Goal: Task Accomplishment & Management: Manage account settings

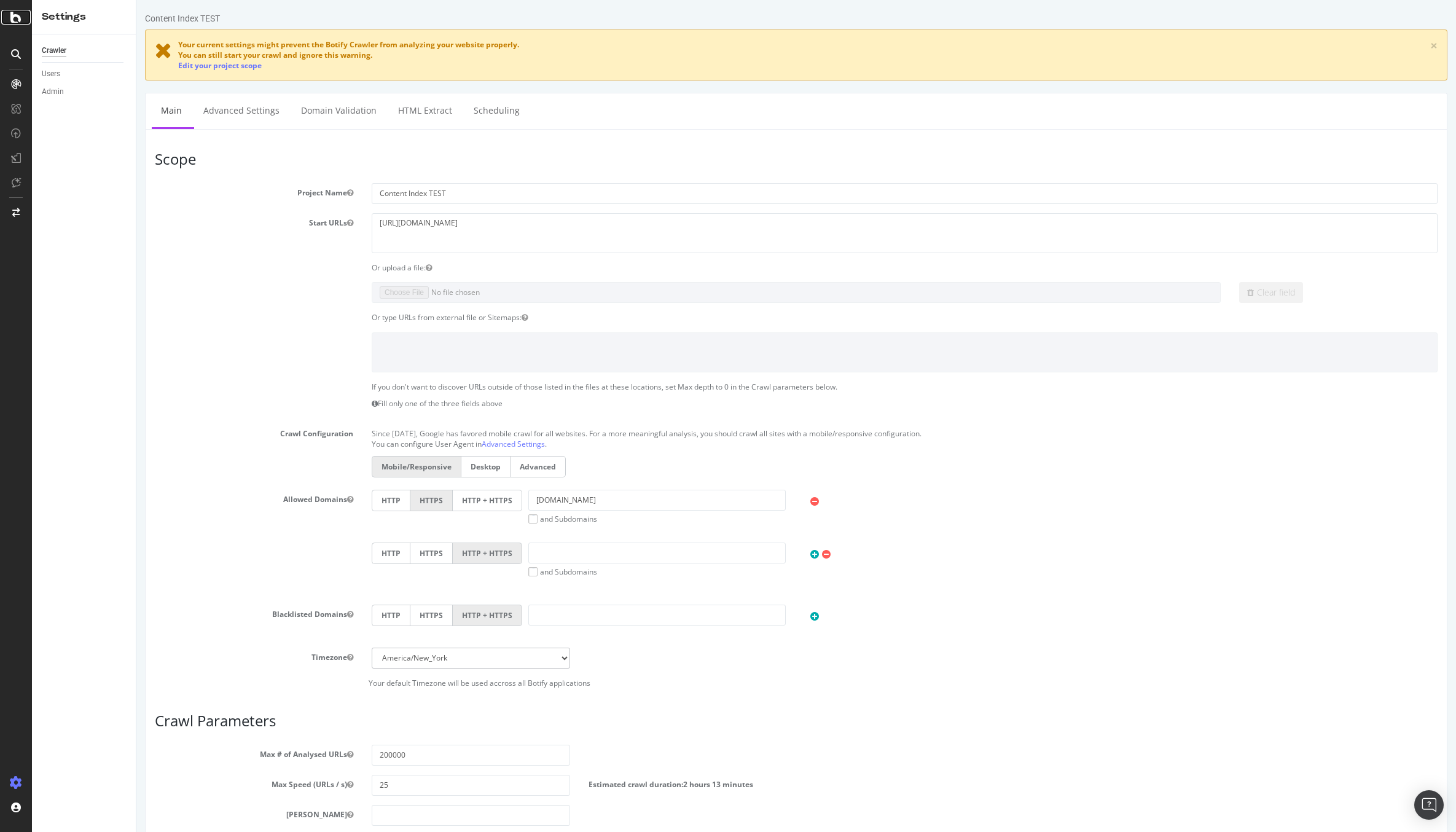
click at [13, 23] on icon at bounding box center [16, 17] width 11 height 15
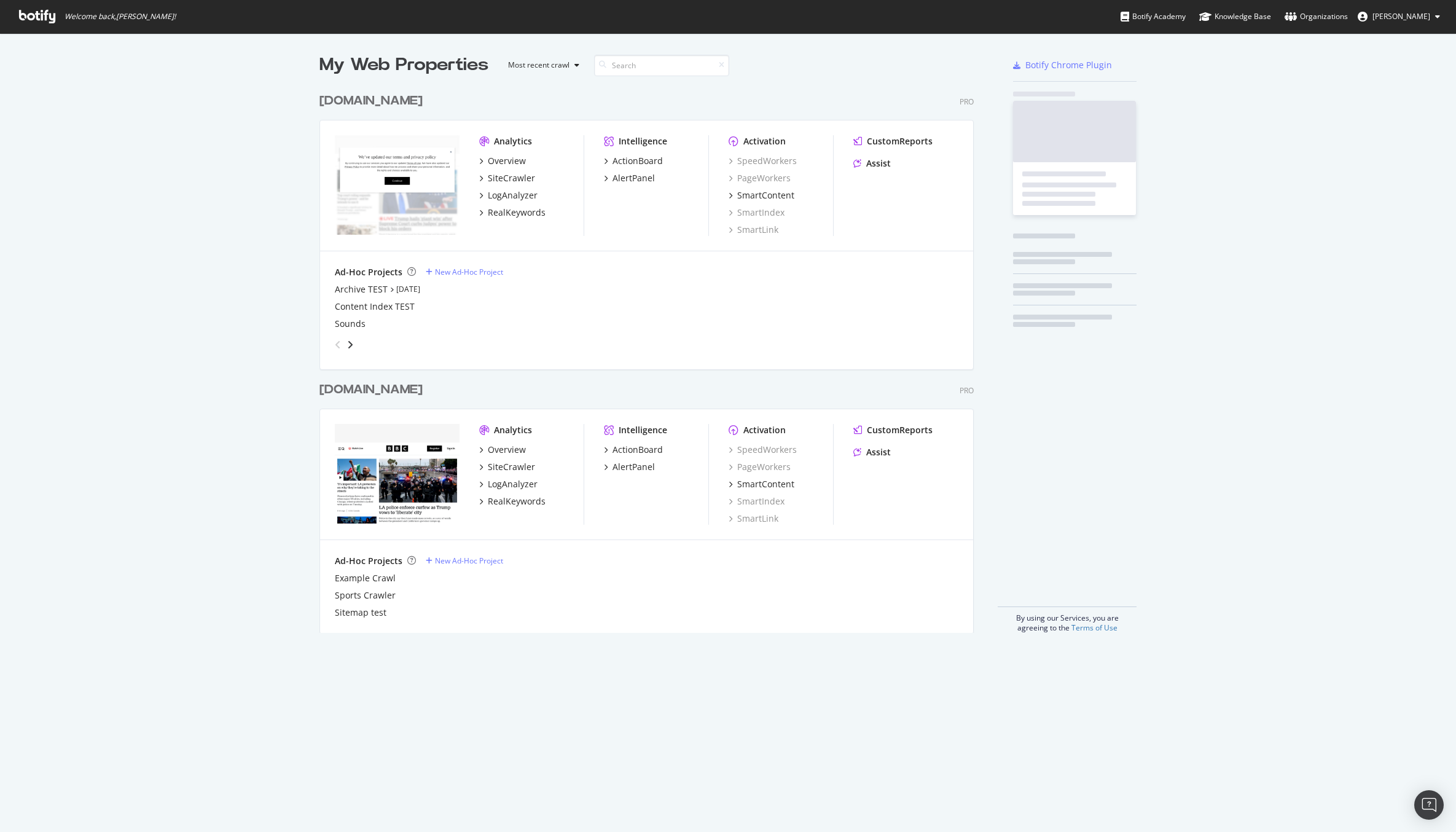
scroll to position [832, 1456]
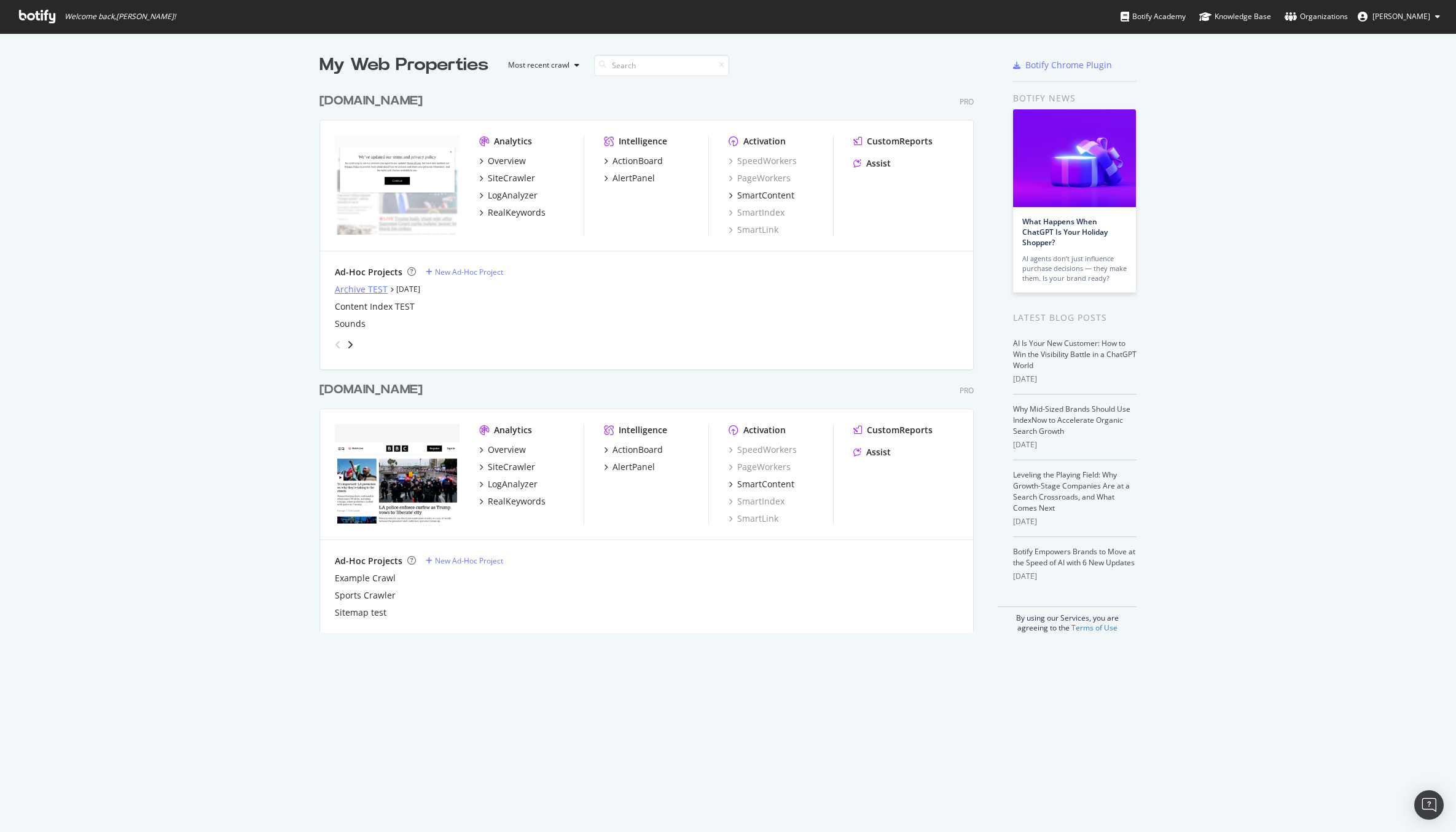
click at [373, 288] on div "Archive TEST" at bounding box center [361, 289] width 53 height 12
click at [373, 305] on div "Content Index TEST" at bounding box center [375, 306] width 80 height 12
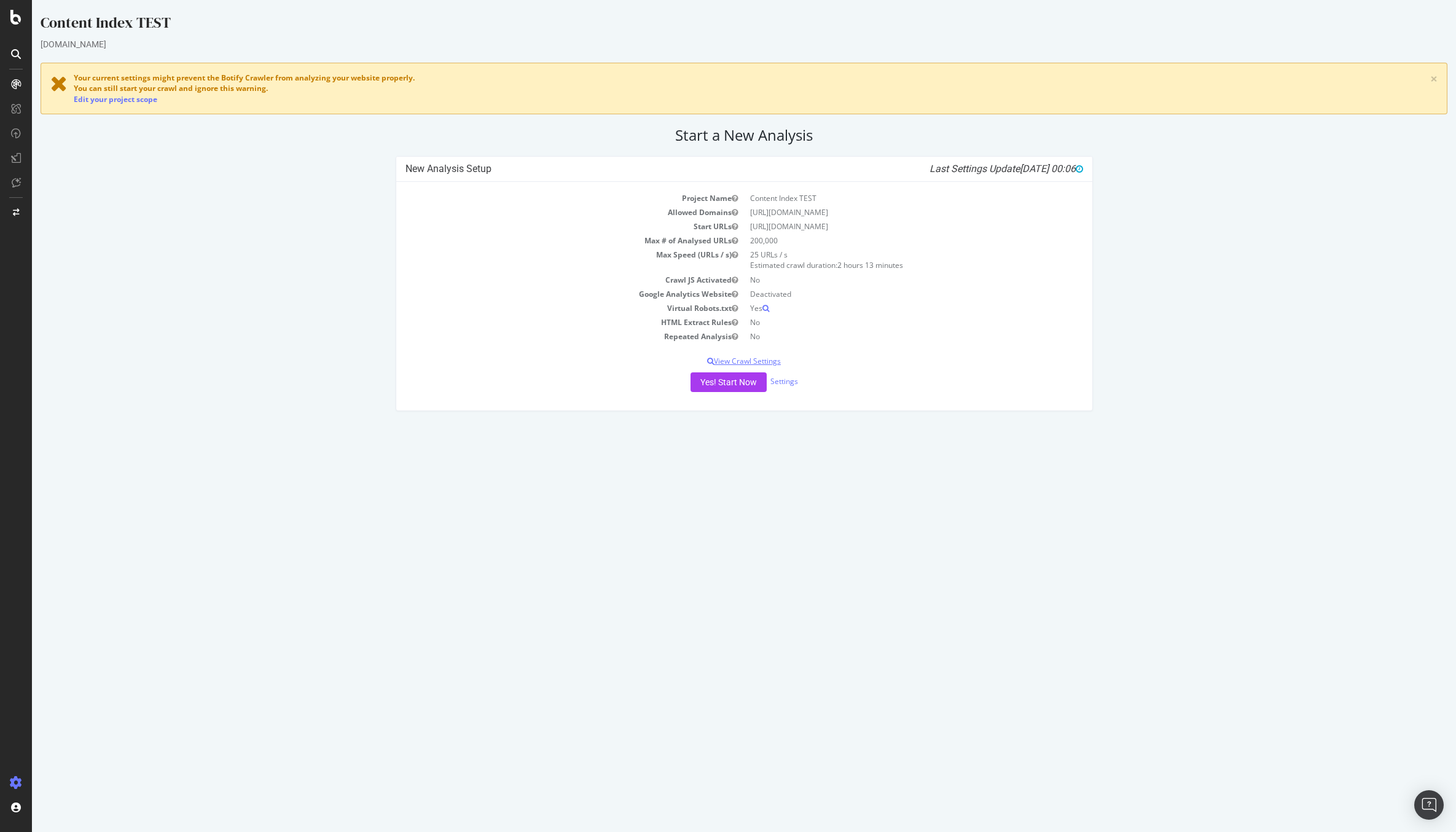
click at [739, 362] on p "View Crawl Settings" at bounding box center [744, 361] width 678 height 10
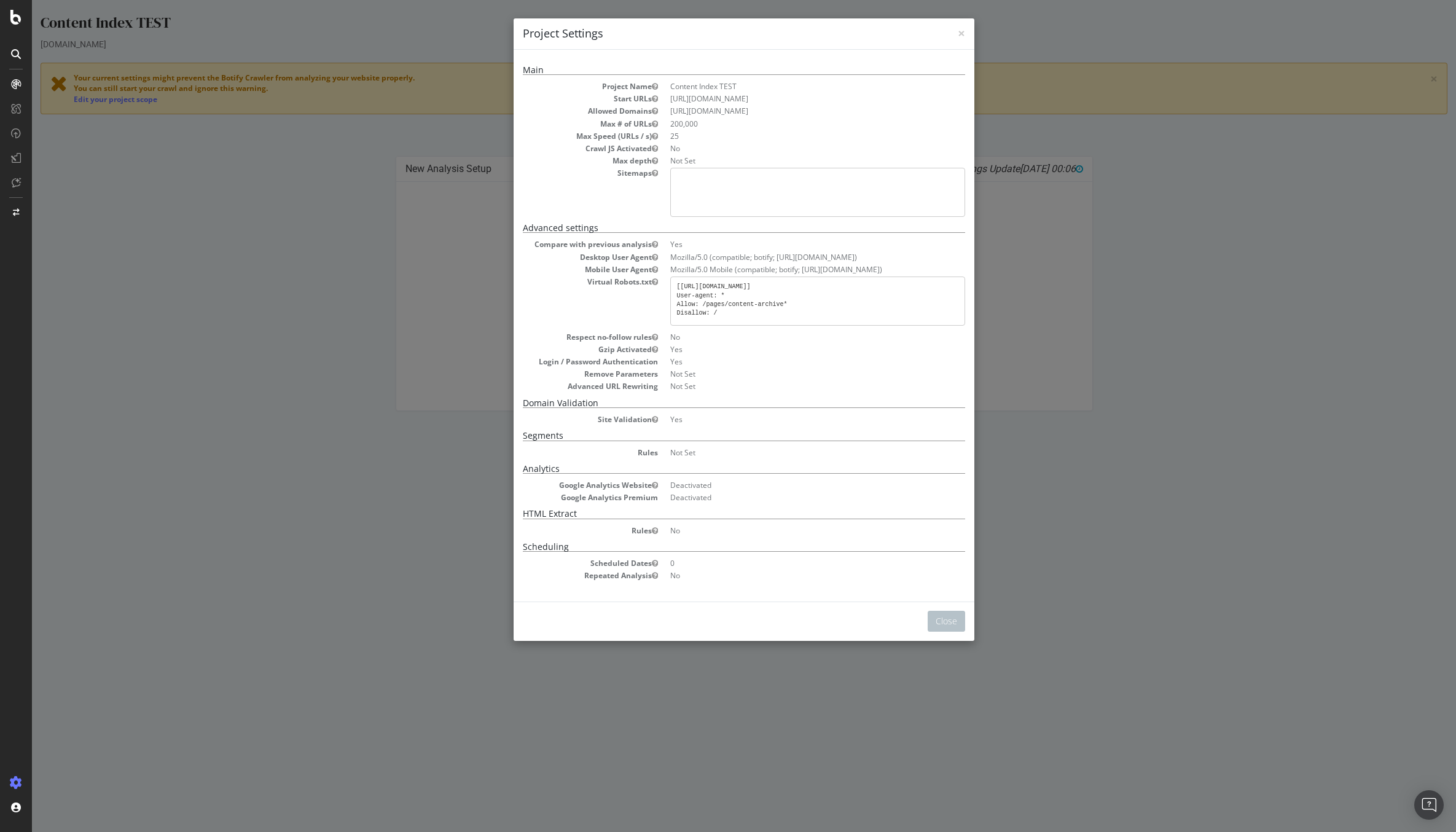
click at [1058, 370] on div "× Close Project Settings Main Project Name Content Index TEST Start URLs https:…" at bounding box center [744, 416] width 1424 height 832
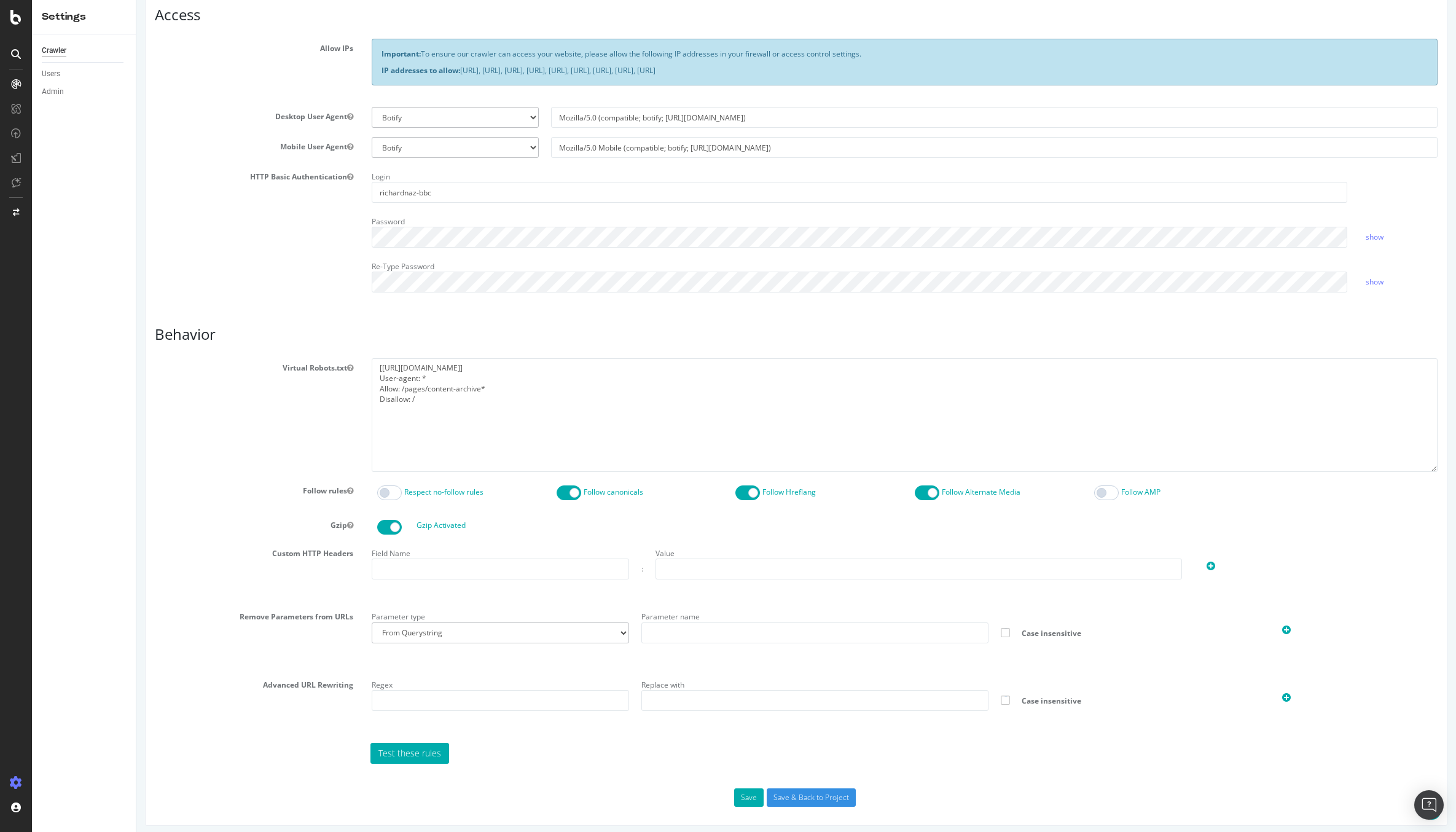
scroll to position [306, 0]
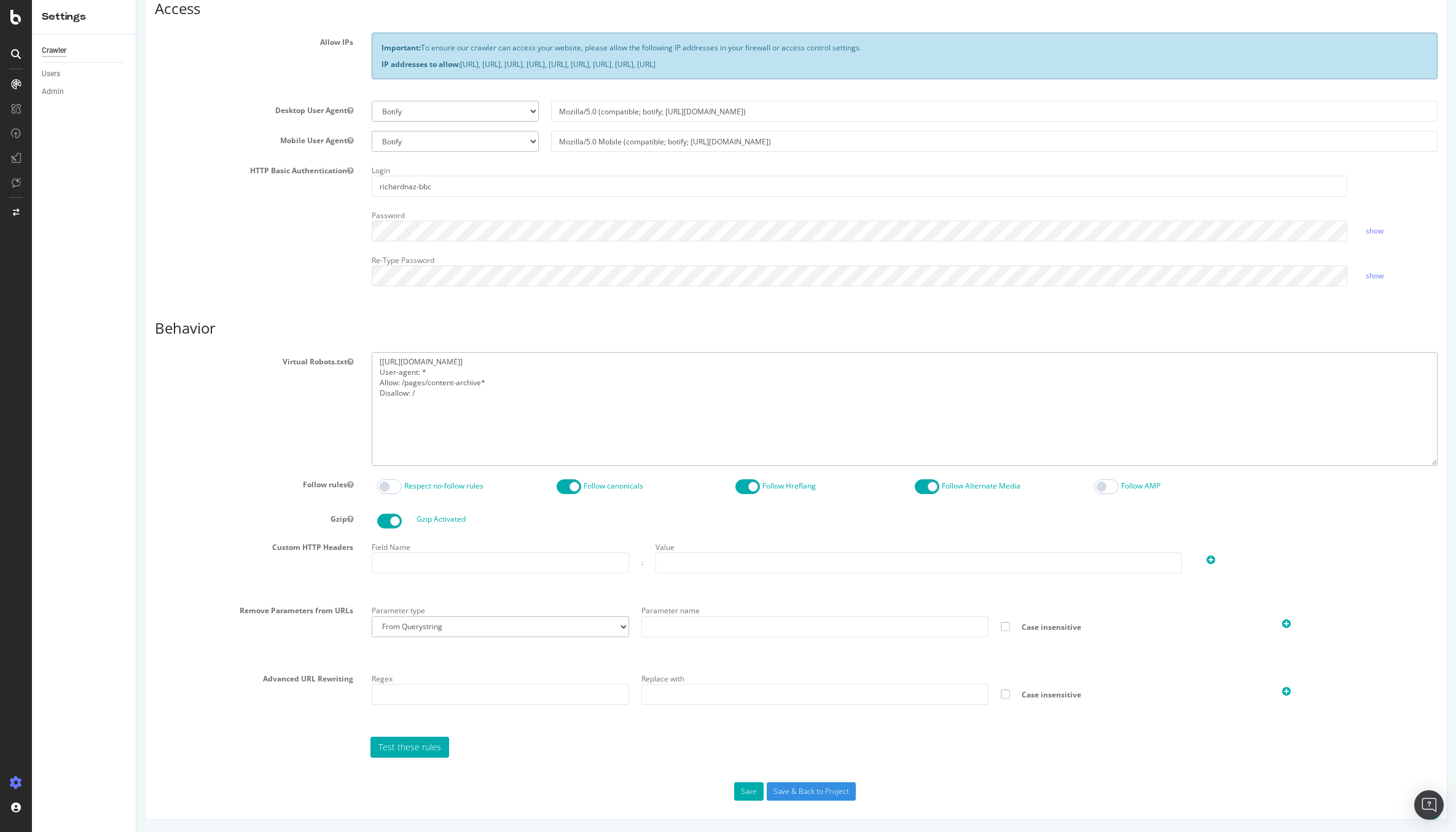
drag, startPoint x: 482, startPoint y: 382, endPoint x: 458, endPoint y: 382, distance: 24.0
click at [458, 382] on textarea "[https://www.test.bbc.com/pages/content-index] User-agent: * Allow: /pages/cont…" at bounding box center [904, 409] width 1066 height 114
type textarea "[https://www.test.bbc.com/pages/content-index] User-agent: * Allow: /pages/cont…"
click at [752, 798] on button "Save" at bounding box center [748, 792] width 29 height 18
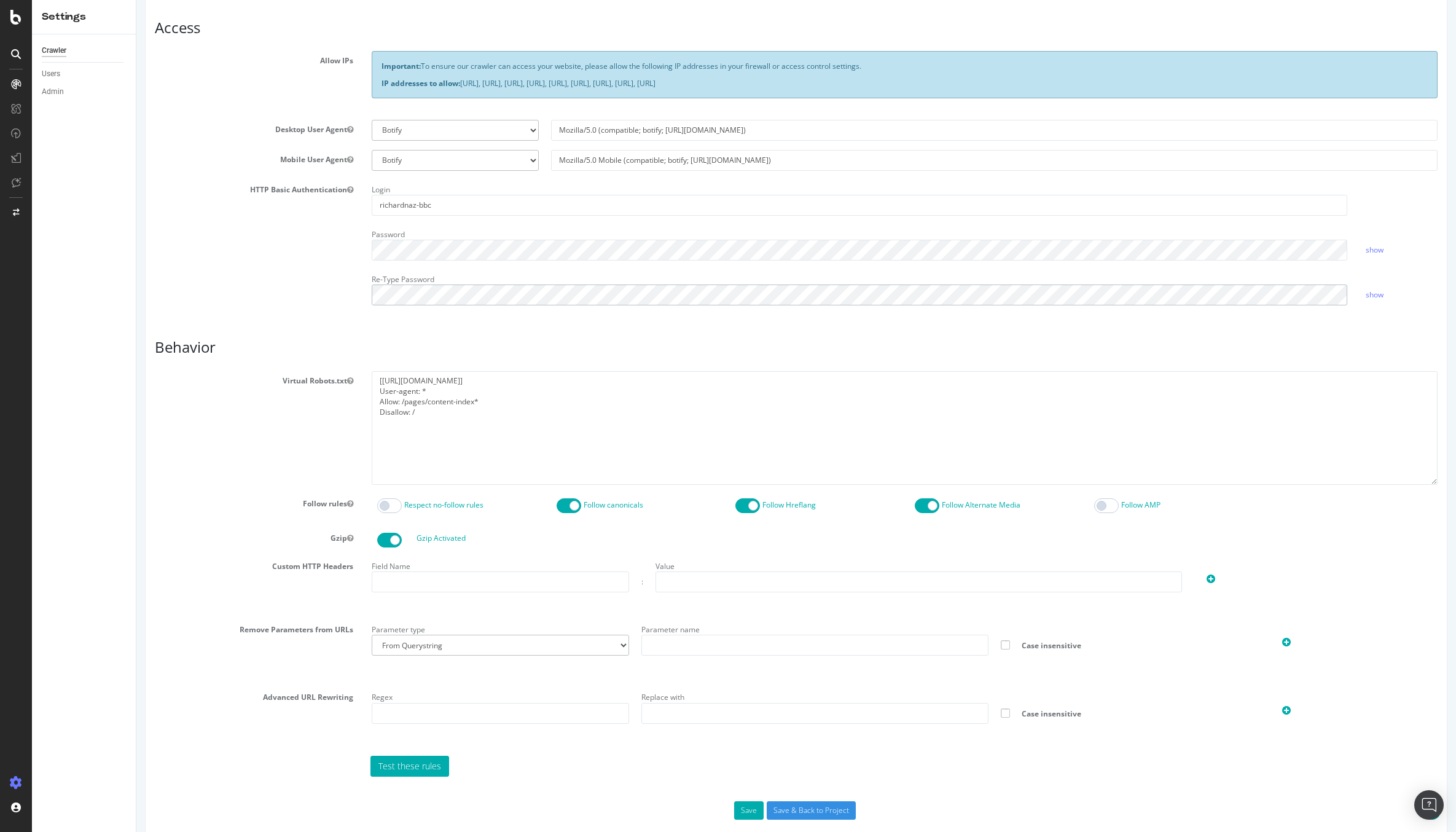
scroll to position [338, 0]
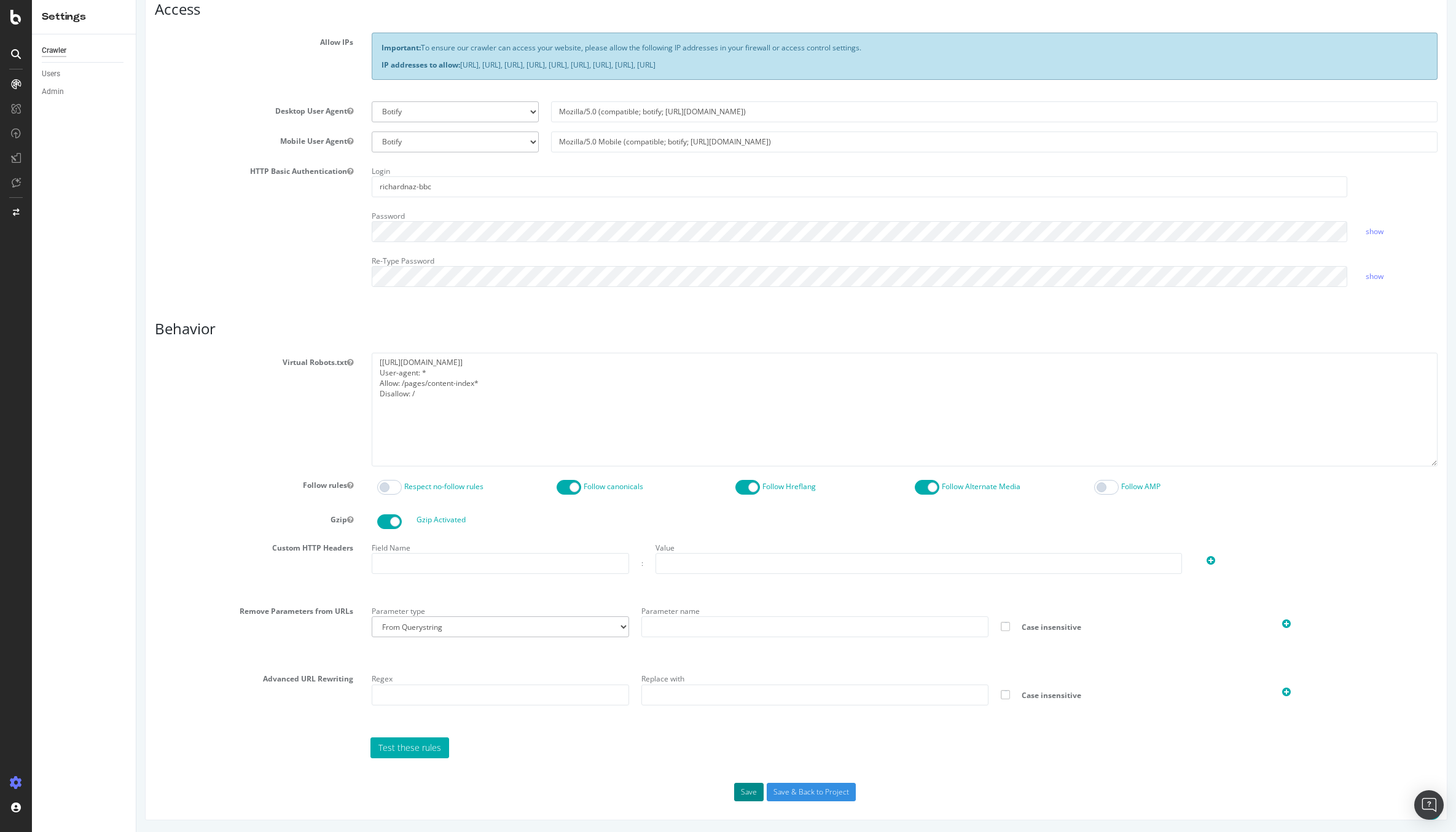
click at [745, 787] on button "Save" at bounding box center [748, 792] width 29 height 18
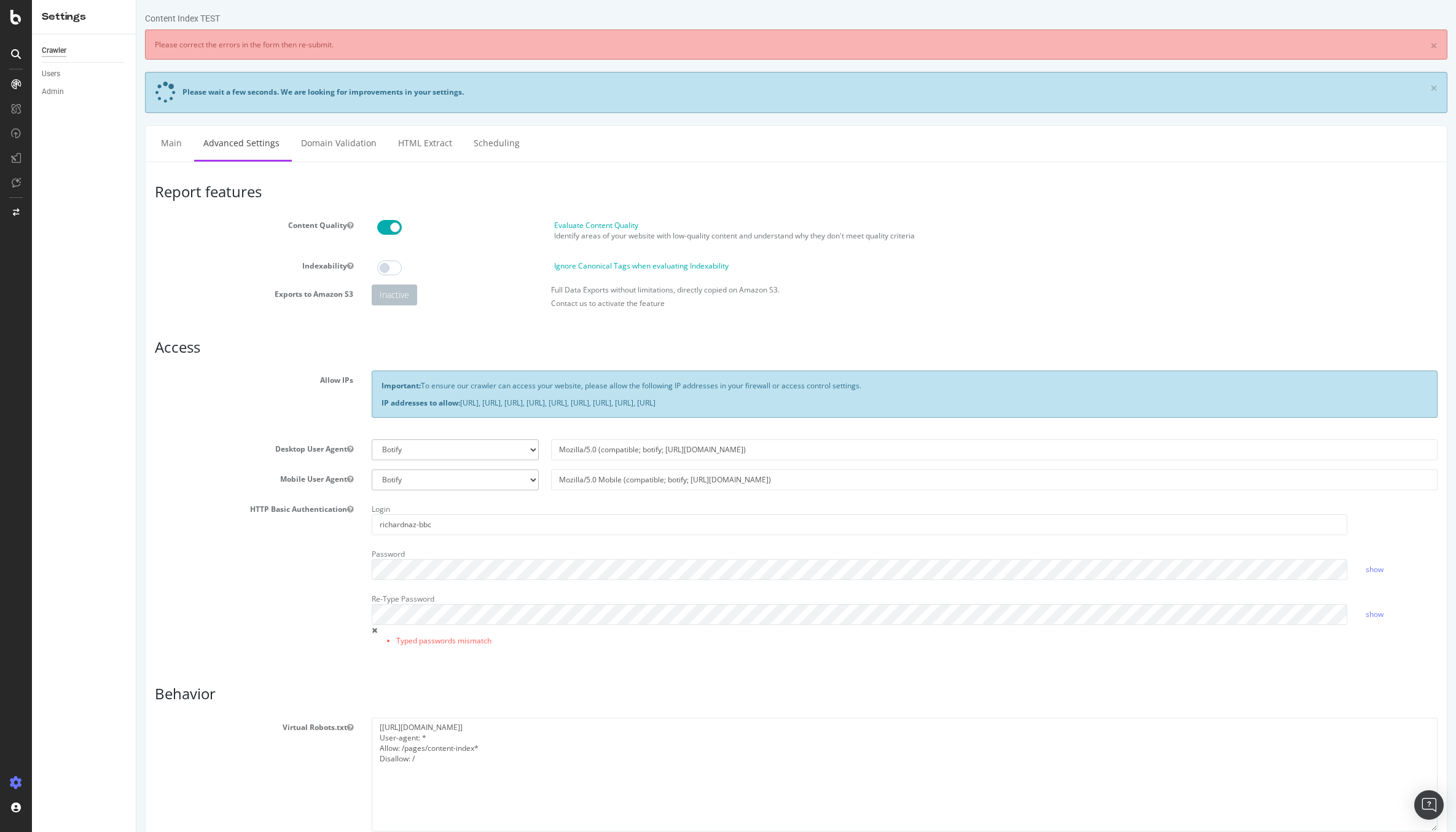
scroll to position [0, 0]
click at [1371, 571] on link "show" at bounding box center [1374, 569] width 18 height 10
click at [1375, 614] on link "show" at bounding box center [1374, 614] width 18 height 10
click at [358, 143] on link "Domain Validation" at bounding box center [339, 143] width 94 height 34
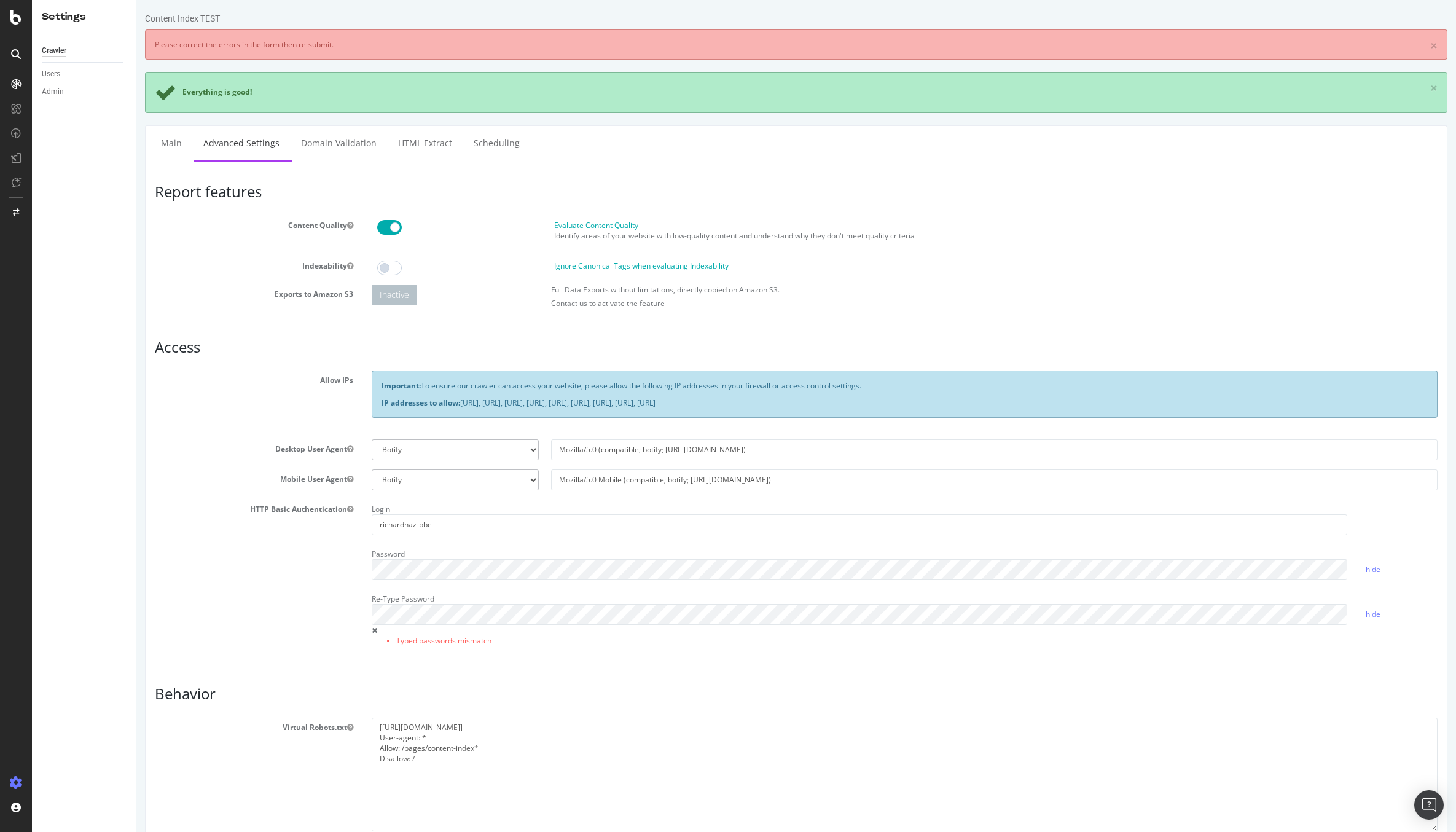
click at [371, 628] on div "Re-Type Password Typed passwords mismatch" at bounding box center [859, 621] width 994 height 62
click at [417, 548] on div "Password" at bounding box center [859, 562] width 994 height 36
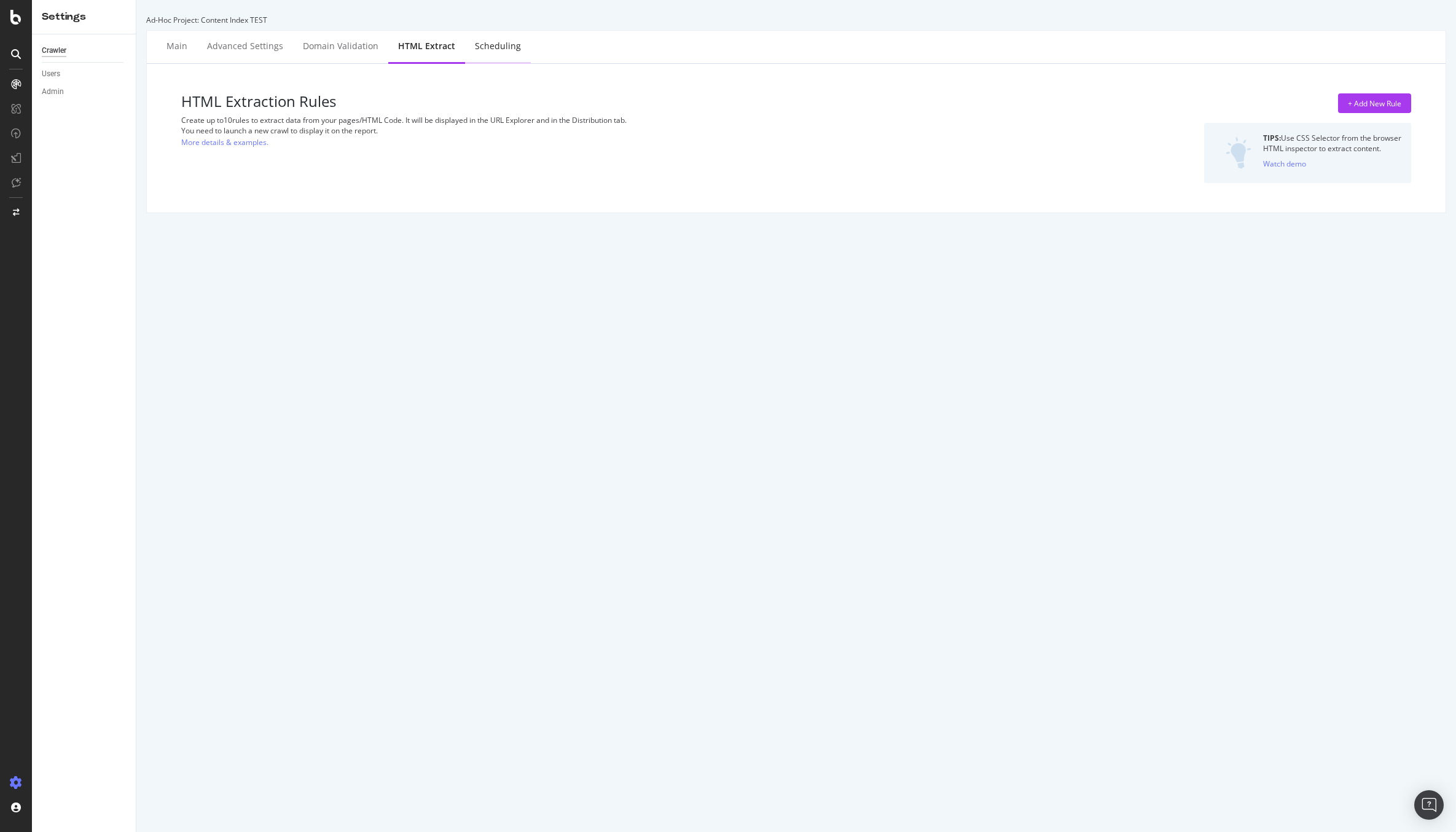
click at [510, 46] on div "Scheduling" at bounding box center [497, 46] width 46 height 12
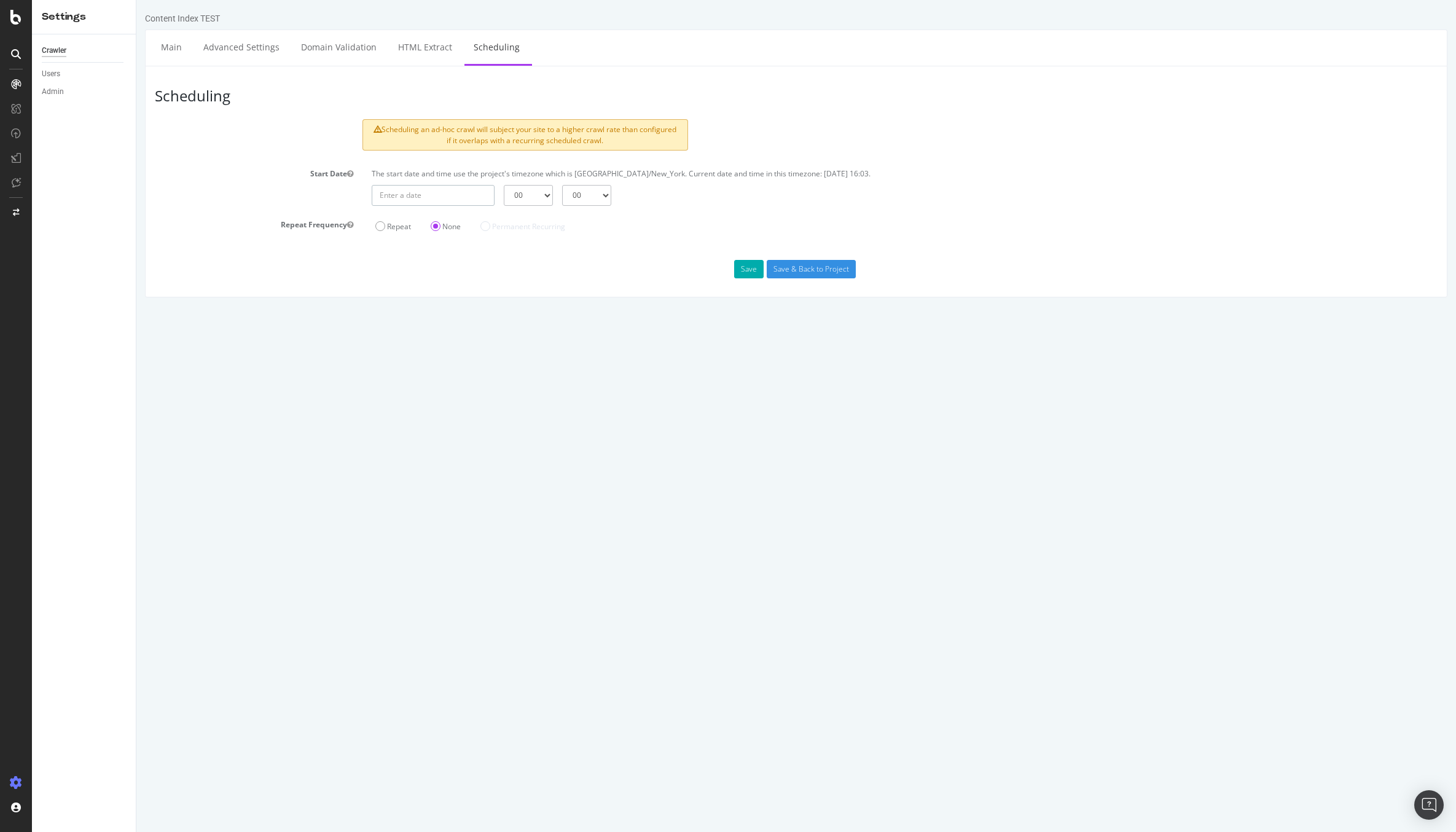
type input "2025-08-24"
click at [477, 194] on input "2025-08-24" at bounding box center [432, 195] width 123 height 21
click at [386, 334] on td "24" at bounding box center [388, 334] width 28 height 18
click at [527, 200] on select "00 01 02 03 04 05 06 07 08 09 10 11 12 13 14 15 16 17 18 19 20 21 22 23" at bounding box center [529, 195] width 49 height 21
select select "16"
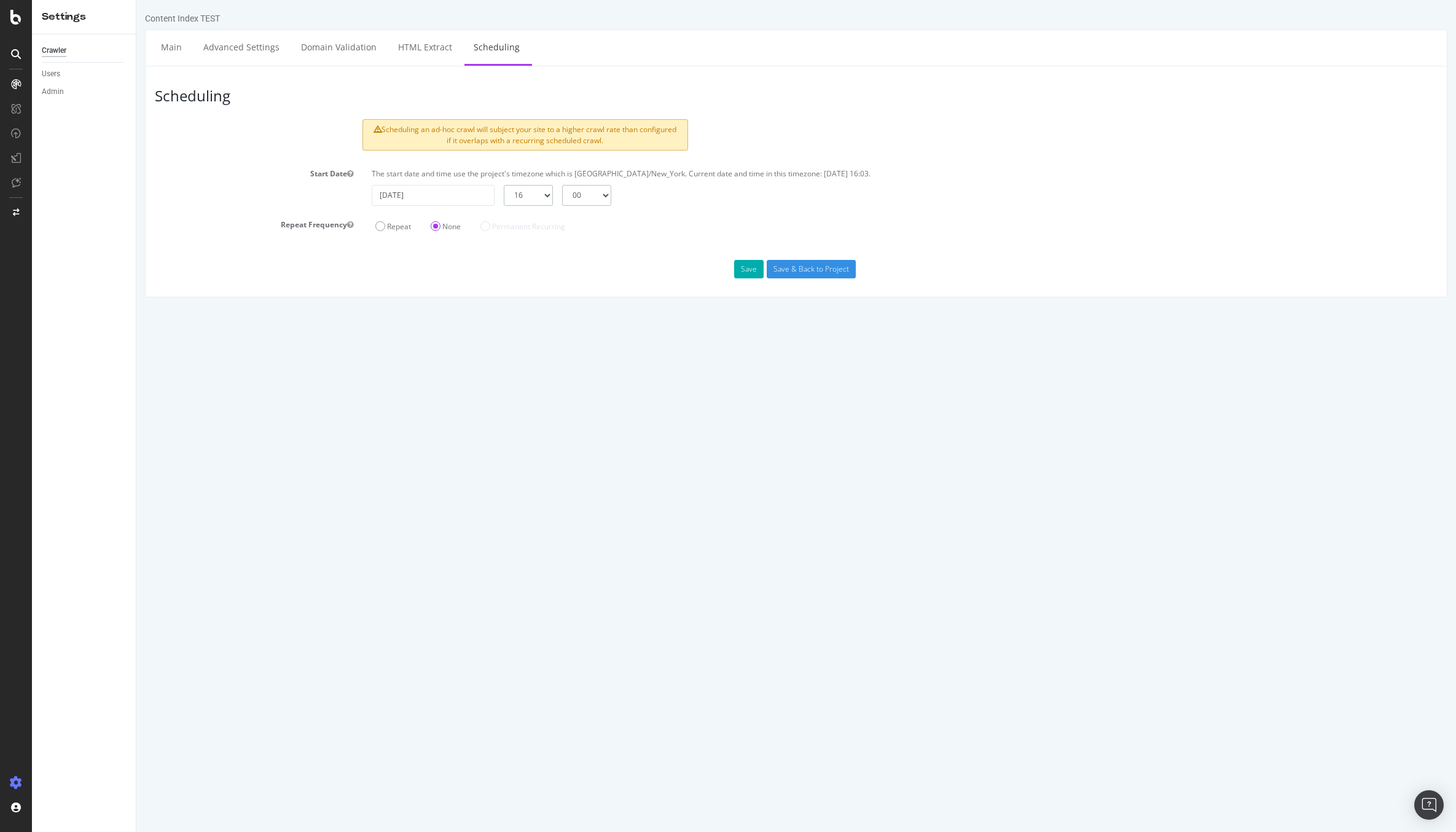
click at [504, 185] on select "00 01 02 03 04 05 06 07 08 09 10 11 12 13 14 15 16 17 18 19 20 21 22 23" at bounding box center [529, 195] width 49 height 21
click at [591, 194] on select "00 15 30 45" at bounding box center [587, 195] width 49 height 21
select select "15"
click at [562, 185] on select "00 15 30 45" at bounding box center [587, 195] width 49 height 21
click at [745, 266] on button "Save" at bounding box center [748, 269] width 29 height 18
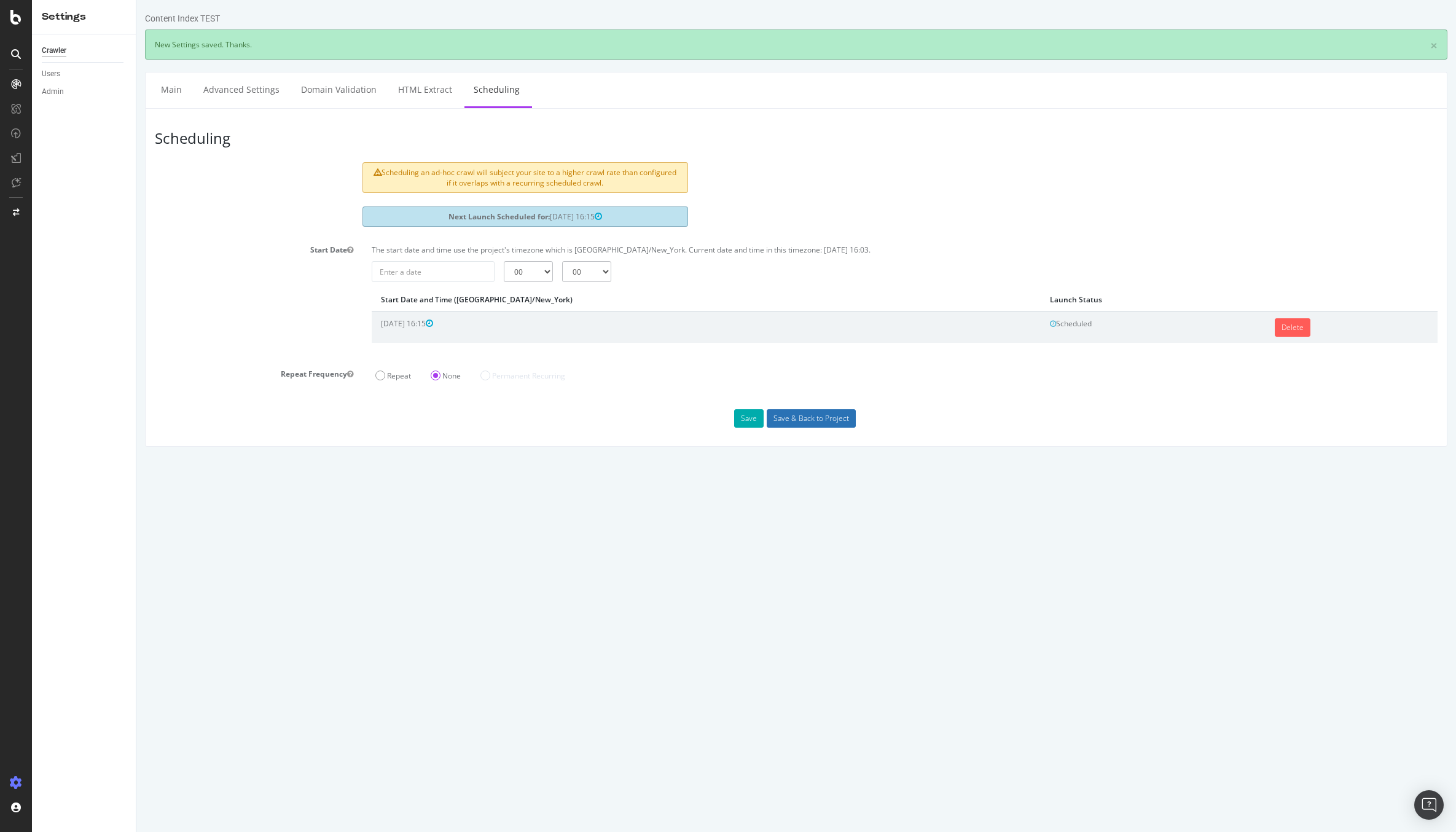
click at [814, 423] on input "Save & Back to Project" at bounding box center [811, 418] width 89 height 18
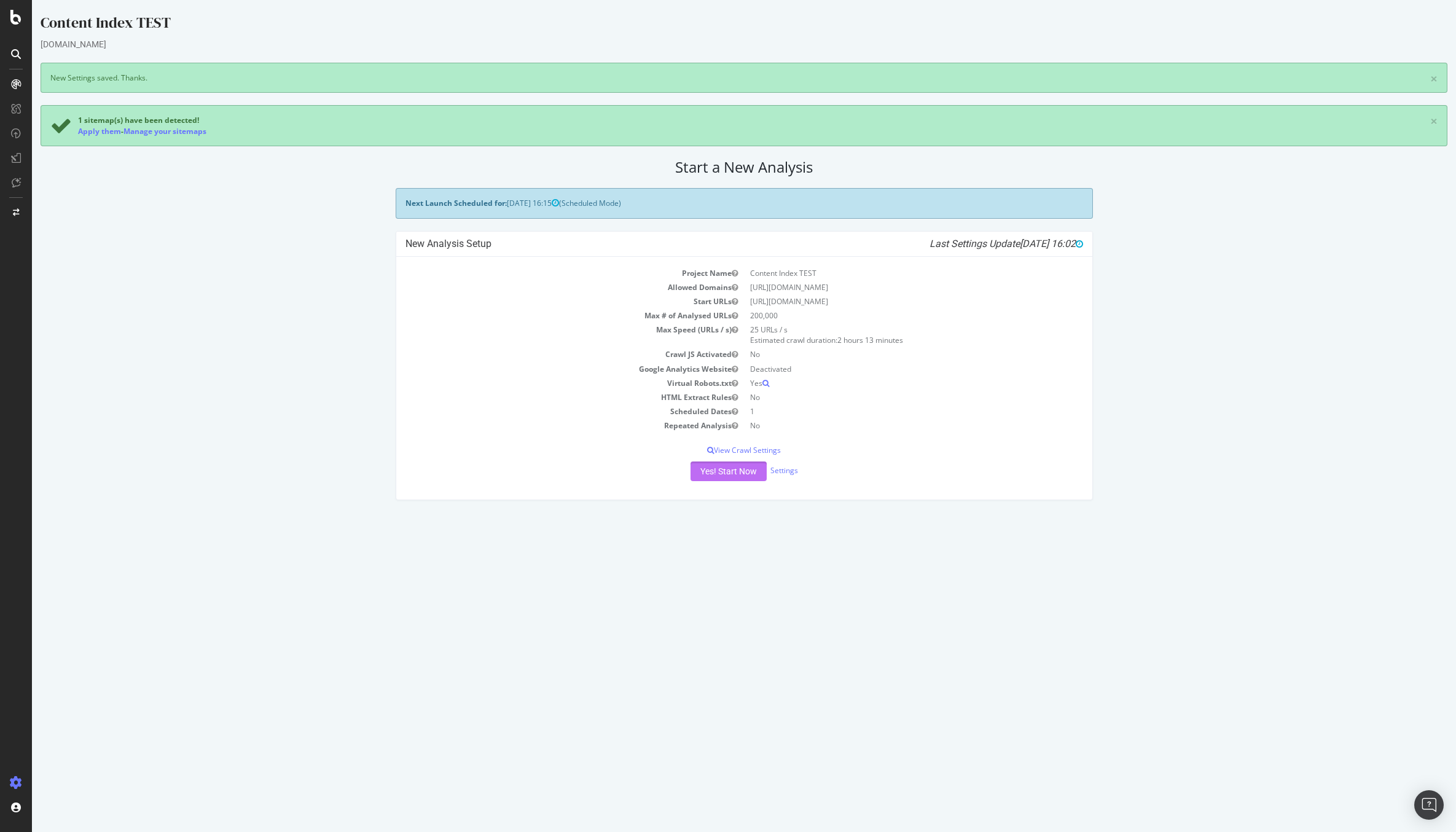
click at [736, 473] on button "Yes! Start Now" at bounding box center [728, 471] width 76 height 20
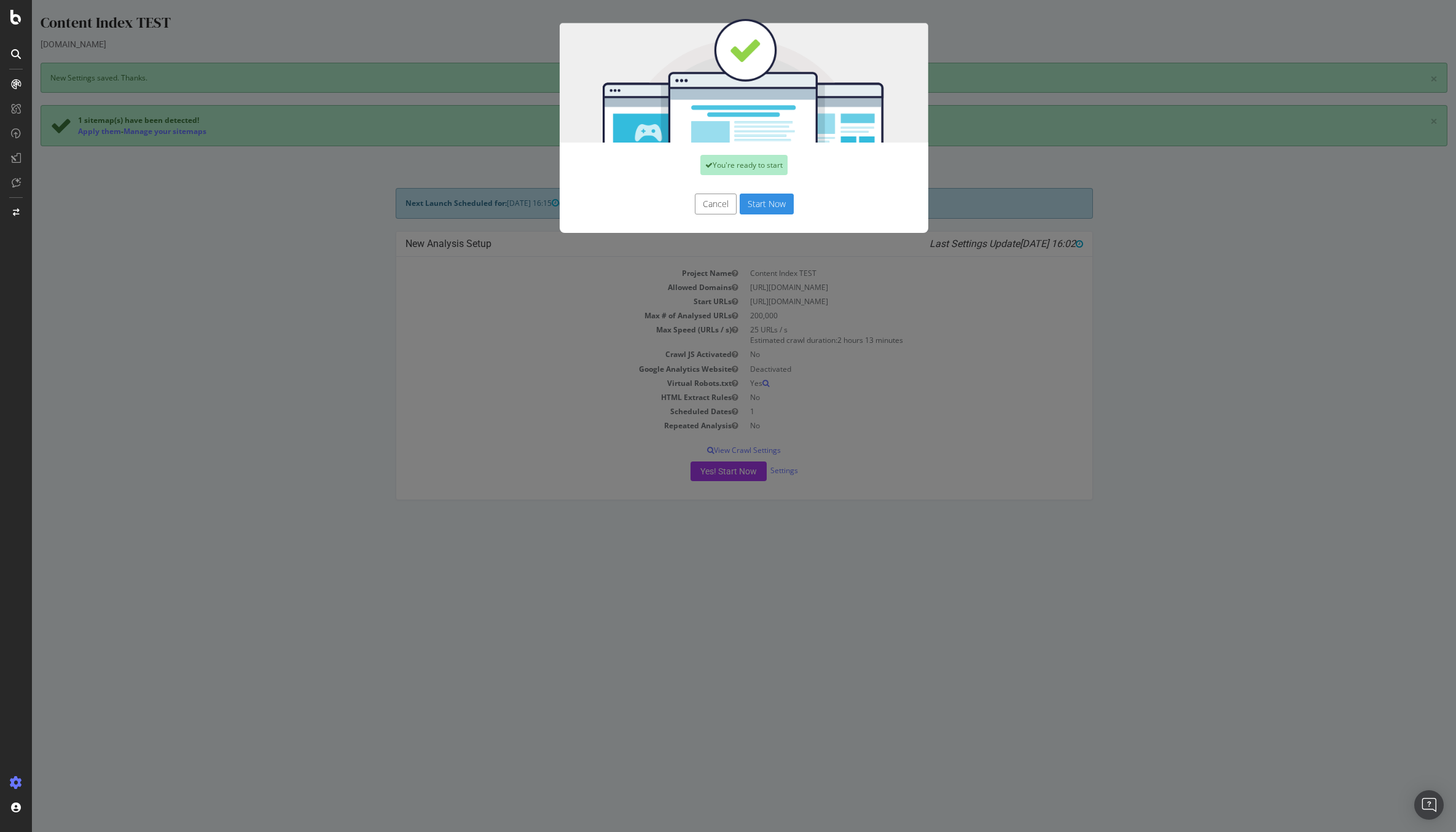
click at [767, 202] on button "Start Now" at bounding box center [766, 204] width 54 height 21
